Goal: Find specific fact: Find specific fact

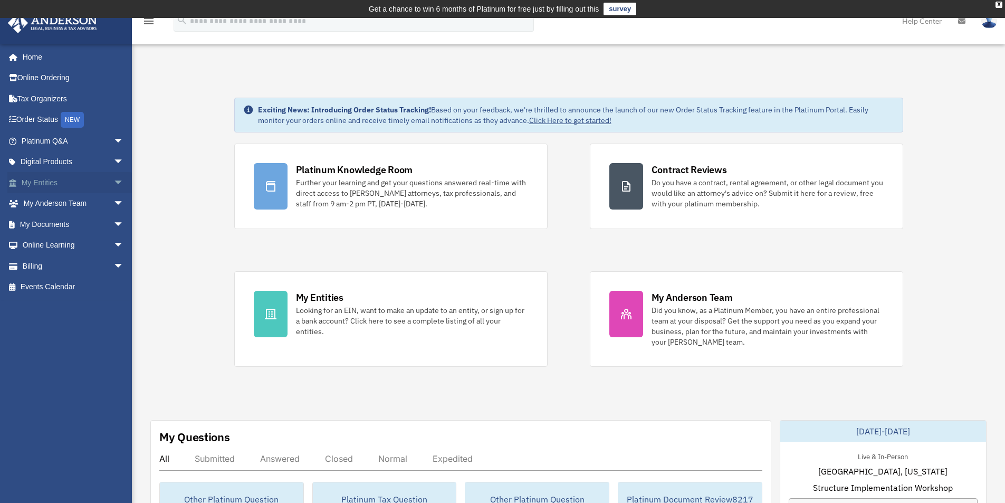
click at [113, 182] on span "arrow_drop_down" at bounding box center [123, 183] width 21 height 22
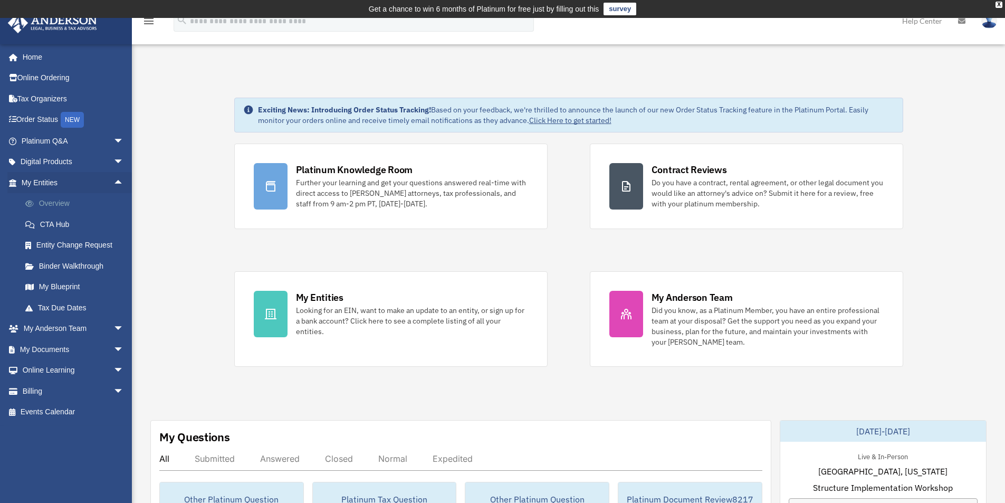
click at [43, 203] on link "Overview" at bounding box center [77, 203] width 125 height 21
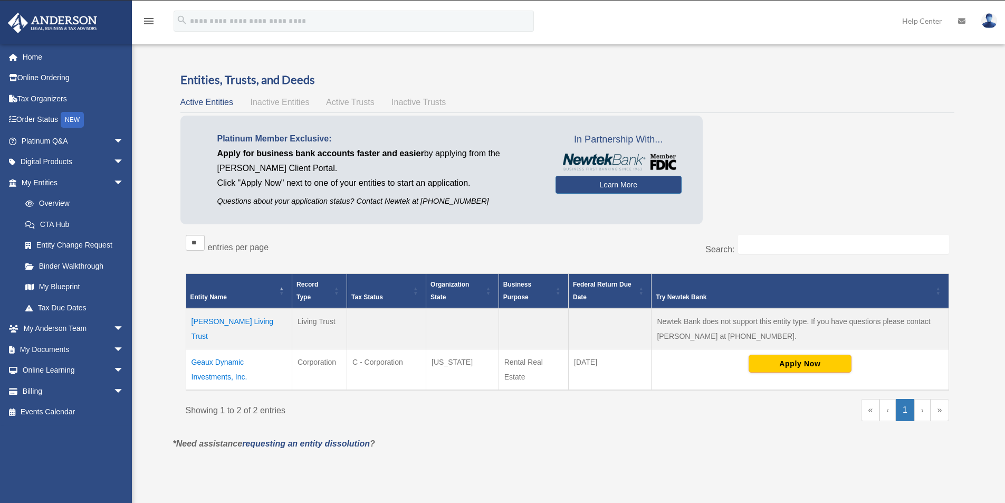
scroll to position [18, 0]
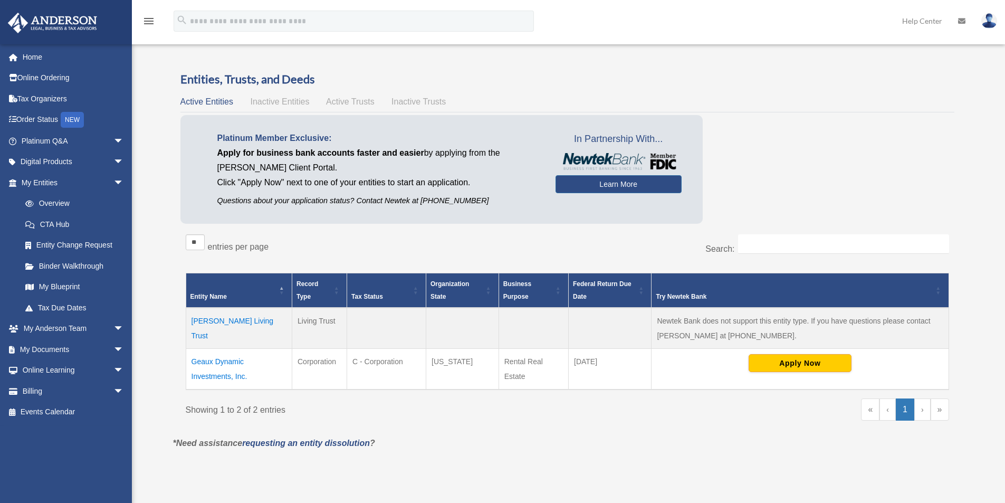
click at [214, 378] on td "Geaux Dynamic Investments, Inc." at bounding box center [239, 369] width 106 height 41
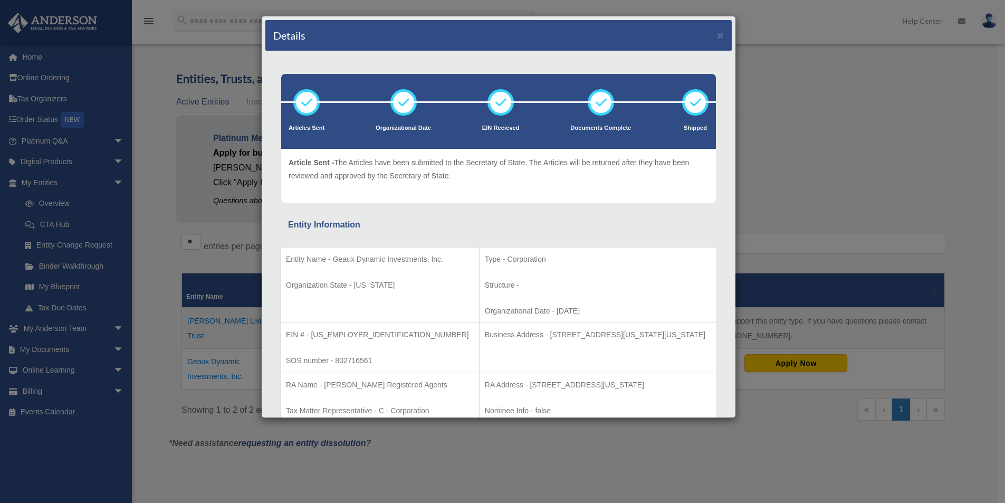
click at [342, 337] on p "EIN # - [US_EMPLOYER_IDENTIFICATION_NUMBER]" at bounding box center [380, 334] width 188 height 13
copy p "[US_EMPLOYER_IDENTIFICATION_NUMBER]"
click at [717, 30] on button "×" at bounding box center [720, 35] width 7 height 11
